Goal: Transaction & Acquisition: Purchase product/service

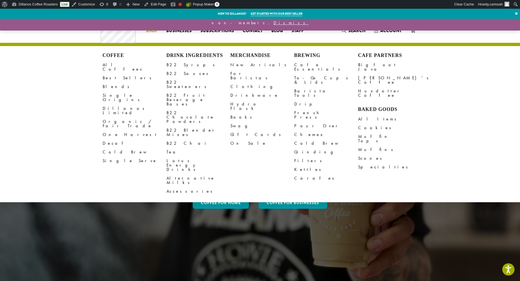
drag, startPoint x: 148, startPoint y: 30, endPoint x: 152, endPoint y: 30, distance: 4.4
click at [148, 30] on li "Coffee All Coffees Best Sellers Blends Single Origins Dillanos Limited Organic …" at bounding box center [151, 30] width 20 height 9
click at [111, 64] on link "All Coffees" at bounding box center [135, 67] width 64 height 13
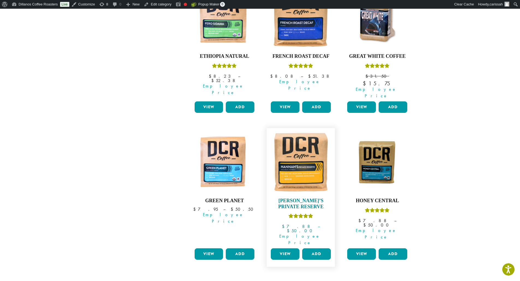
scroll to position [409, 0]
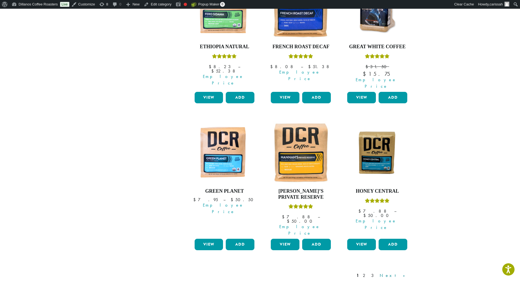
click at [402, 273] on link "Next »" at bounding box center [394, 276] width 31 height 7
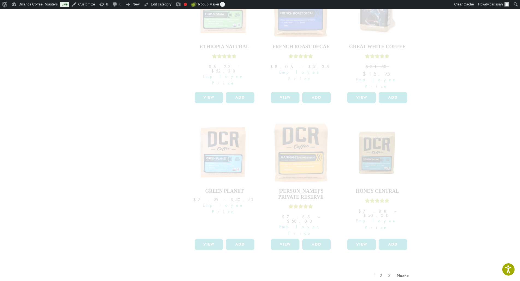
click at [400, 269] on div "1 2 3 Next »" at bounding box center [392, 282] width 39 height 26
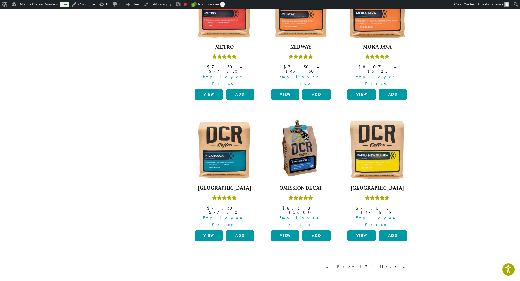
scroll to position [409, 0]
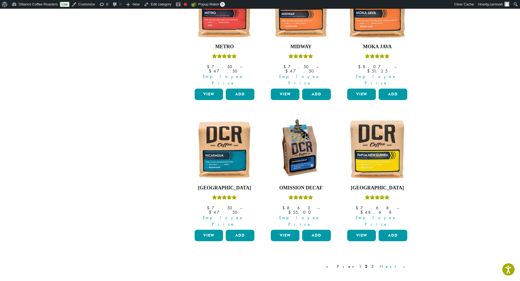
click at [401, 264] on link "Next »" at bounding box center [394, 267] width 31 height 7
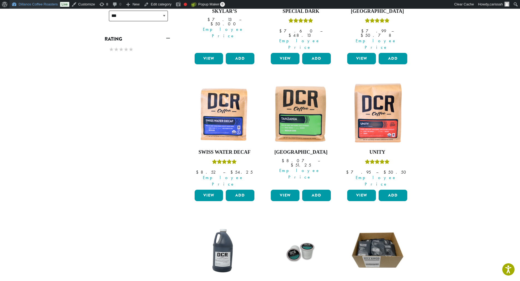
scroll to position [246, 0]
